Goal: Task Accomplishment & Management: Use online tool/utility

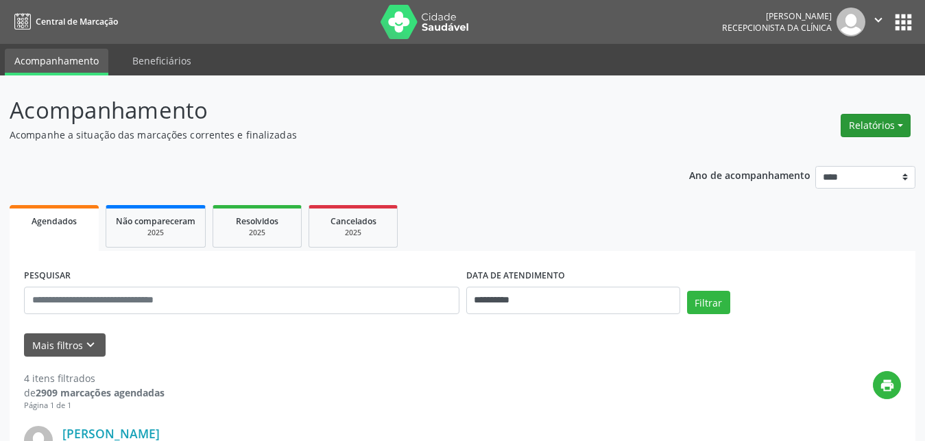
click at [897, 118] on button "Relatórios" at bounding box center [875, 125] width 70 height 23
click at [814, 159] on link "Agendamentos" at bounding box center [837, 154] width 147 height 19
select select "*"
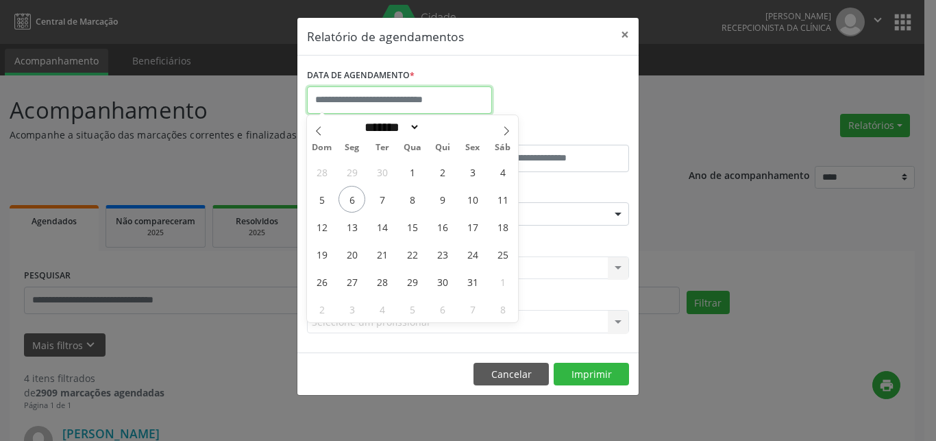
click at [365, 99] on input "text" at bounding box center [399, 99] width 185 height 27
click at [343, 199] on span "6" at bounding box center [352, 199] width 27 height 27
type input "**********"
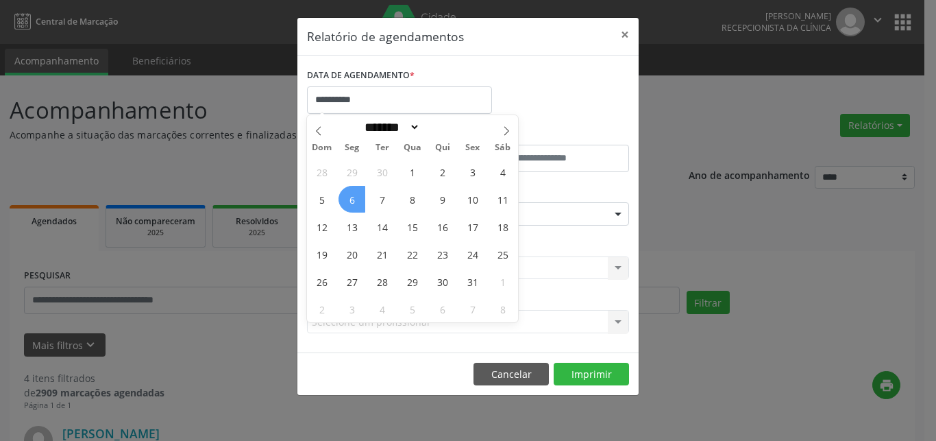
click at [343, 199] on span "6" at bounding box center [352, 199] width 27 height 27
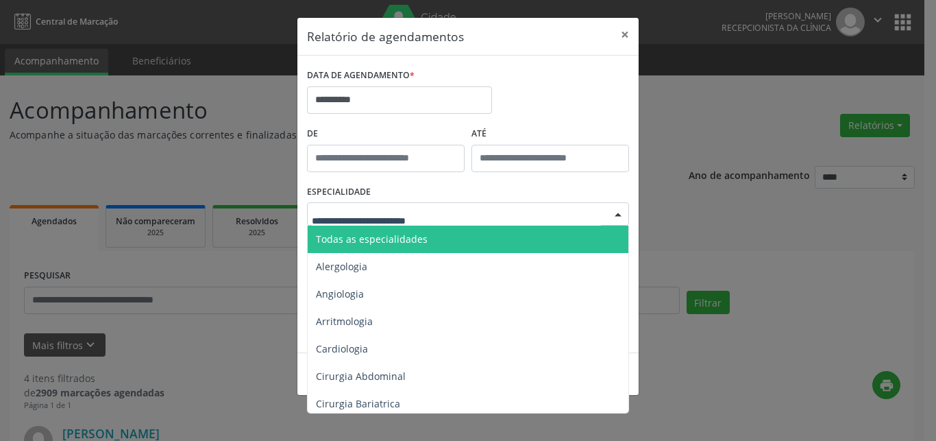
click at [334, 245] on span "Todas as especialidades" at bounding box center [372, 238] width 112 height 13
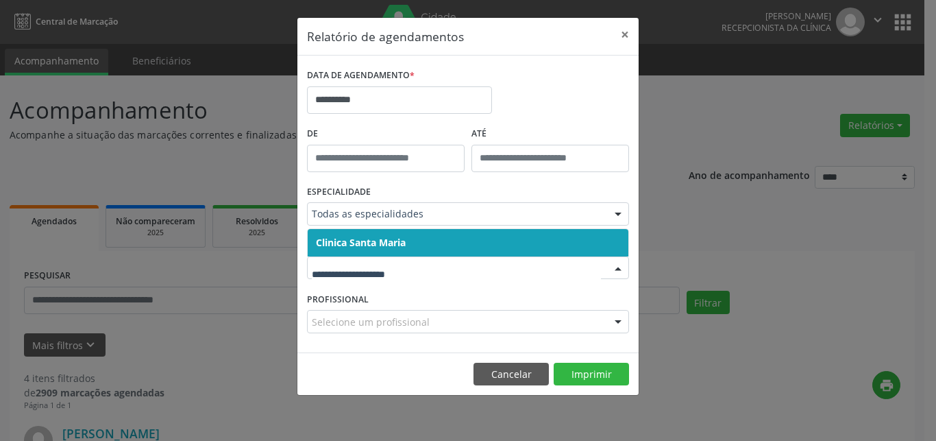
click at [347, 238] on span "Clinica Santa Maria" at bounding box center [361, 242] width 90 height 13
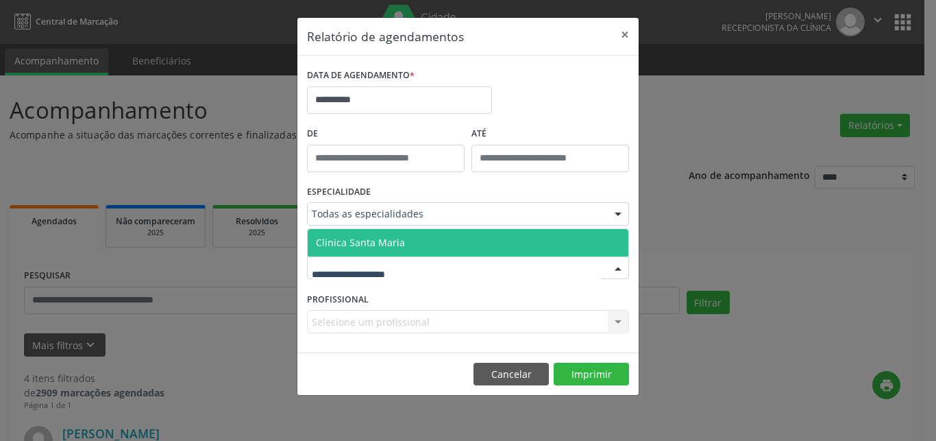
drag, startPoint x: 348, startPoint y: 272, endPoint x: 350, endPoint y: 264, distance: 8.5
click at [353, 246] on span "Clinica Santa Maria" at bounding box center [360, 242] width 89 height 13
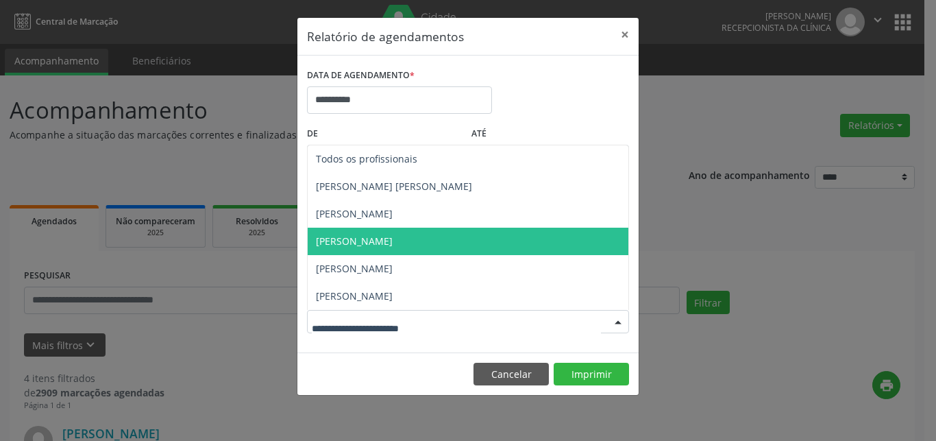
click at [359, 243] on span "[PERSON_NAME]" at bounding box center [354, 240] width 77 height 13
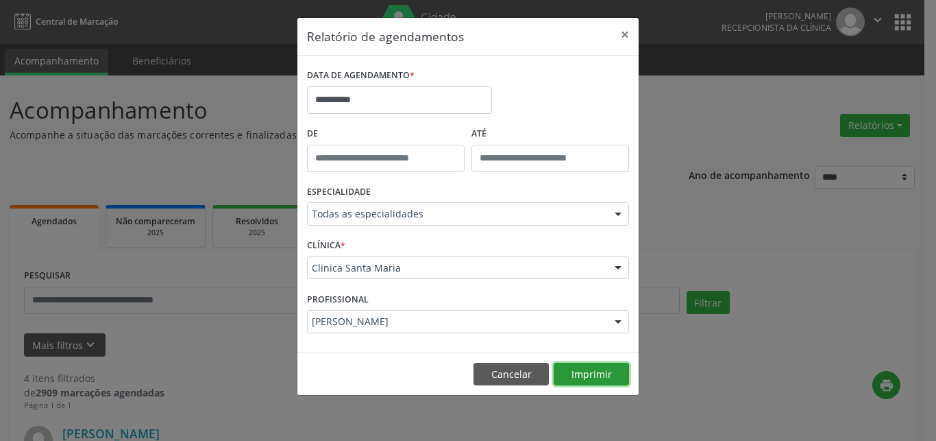
click at [598, 369] on button "Imprimir" at bounding box center [591, 374] width 75 height 23
